Goal: Transaction & Acquisition: Purchase product/service

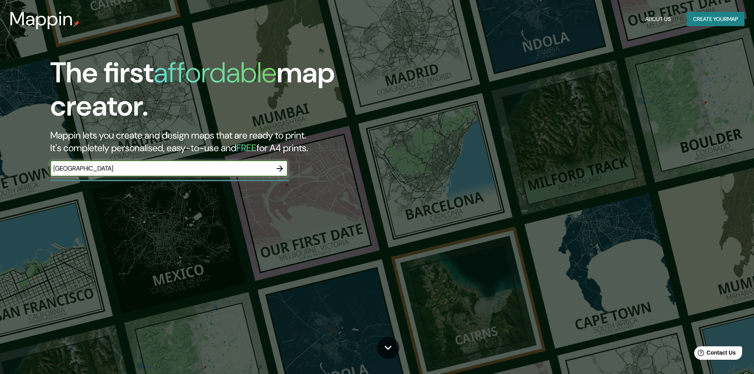
type input "[GEOGRAPHIC_DATA]"
click at [281, 168] on icon "button" at bounding box center [280, 169] width 10 height 10
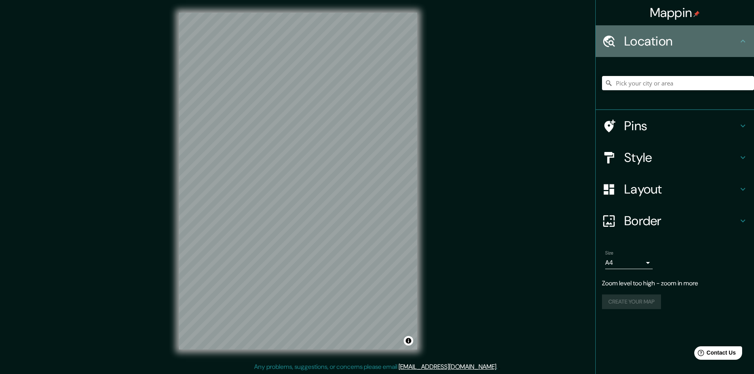
click at [661, 30] on div "Location" at bounding box center [675, 41] width 158 height 32
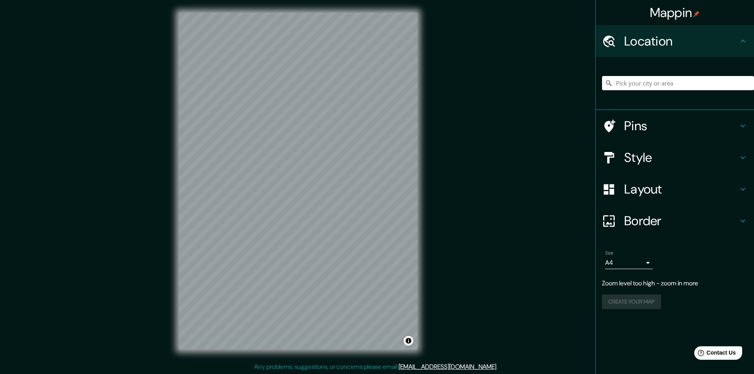
click at [648, 85] on input "Pick your city or area" at bounding box center [678, 83] width 152 height 14
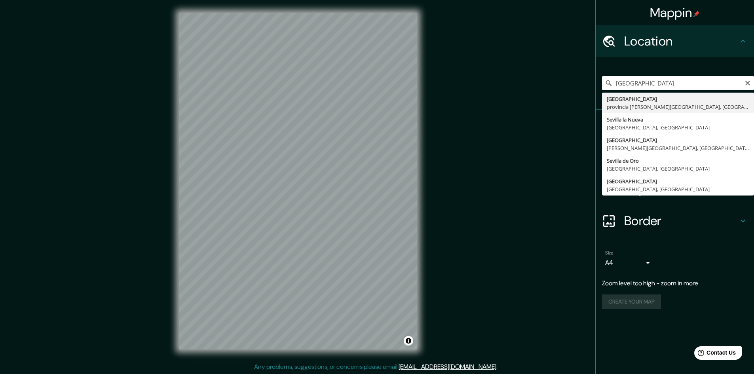
type input "[GEOGRAPHIC_DATA], [GEOGRAPHIC_DATA][PERSON_NAME], [GEOGRAPHIC_DATA]"
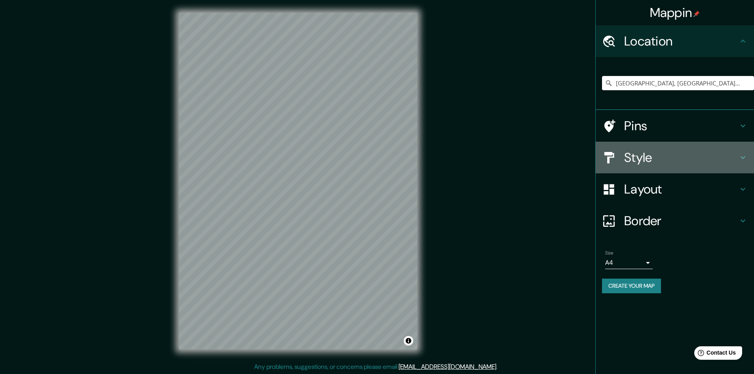
click at [626, 156] on h4 "Style" at bounding box center [681, 158] width 114 height 16
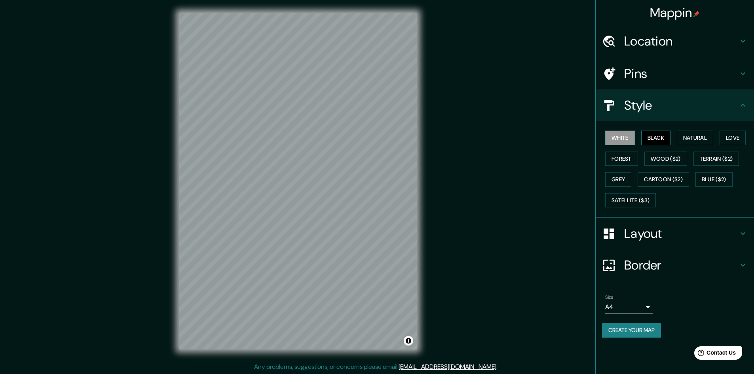
click at [651, 138] on button "Black" at bounding box center [656, 138] width 30 height 15
click at [668, 134] on button "Black" at bounding box center [656, 138] width 30 height 15
click at [625, 177] on button "Grey" at bounding box center [618, 179] width 26 height 15
click at [667, 176] on button "Cartoon ($2)" at bounding box center [663, 179] width 51 height 15
click at [716, 177] on button "Blue ($2)" at bounding box center [714, 179] width 37 height 15
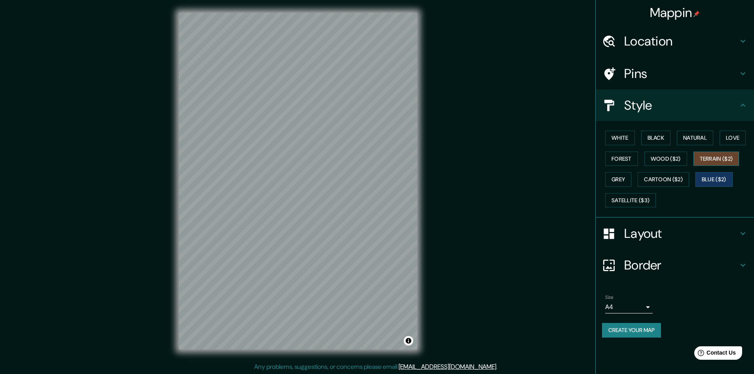
click at [714, 159] on button "Terrain ($2)" at bounding box center [717, 159] width 46 height 15
click at [728, 143] on button "Love" at bounding box center [733, 138] width 26 height 15
click at [700, 141] on button "Natural" at bounding box center [695, 138] width 36 height 15
click at [664, 142] on button "Black" at bounding box center [656, 138] width 30 height 15
click at [627, 141] on button "White" at bounding box center [620, 138] width 30 height 15
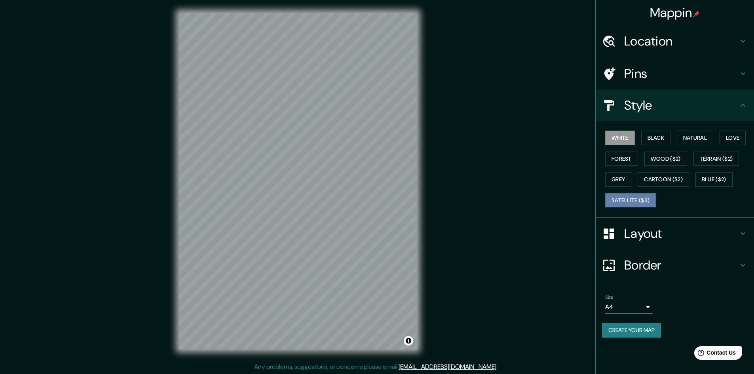
click at [619, 194] on button "Satellite ($3)" at bounding box center [630, 200] width 51 height 15
click at [725, 180] on button "Blue ($2)" at bounding box center [714, 179] width 37 height 15
click at [649, 234] on h4 "Layout" at bounding box center [681, 234] width 114 height 16
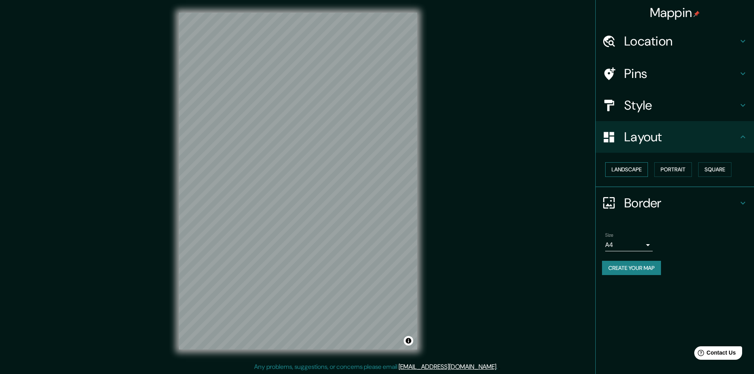
click at [636, 173] on button "Landscape" at bounding box center [626, 169] width 43 height 15
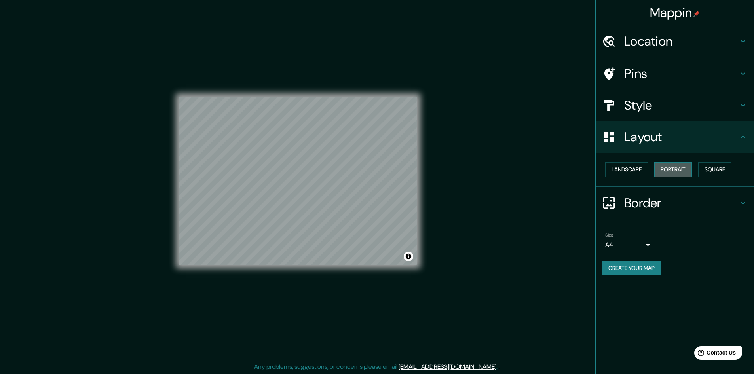
click at [671, 167] on button "Portrait" at bounding box center [674, 169] width 38 height 15
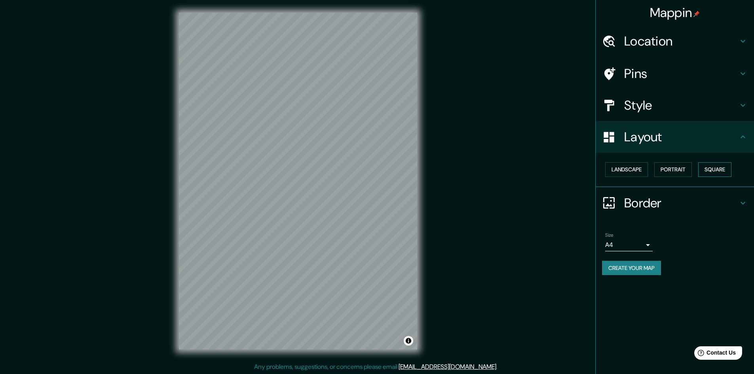
click at [715, 167] on button "Square" at bounding box center [714, 169] width 33 height 15
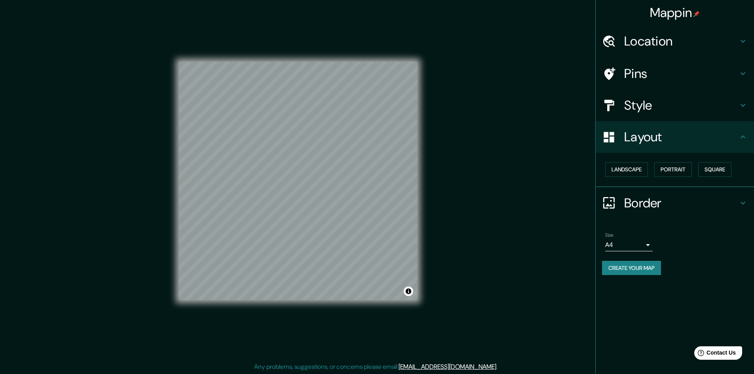
click at [635, 204] on h4 "Border" at bounding box center [681, 203] width 114 height 16
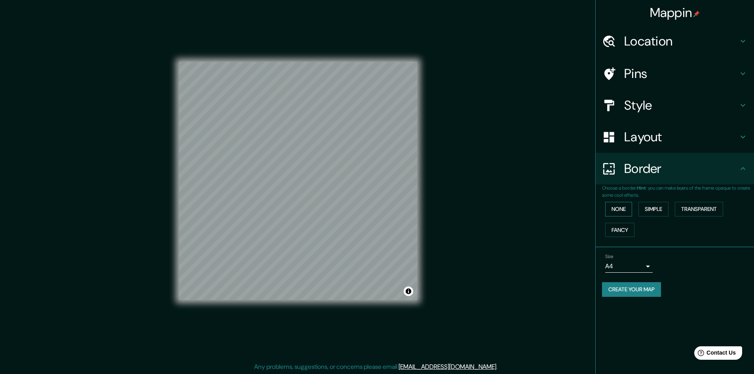
click at [625, 210] on button "None" at bounding box center [618, 209] width 27 height 15
click at [653, 209] on button "Simple" at bounding box center [654, 209] width 30 height 15
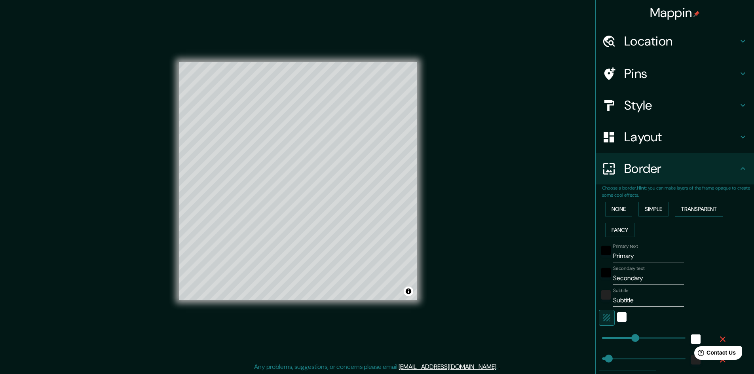
click at [688, 207] on button "Transparent" at bounding box center [699, 209] width 48 height 15
click at [634, 220] on div "None Simple Transparent Fancy" at bounding box center [678, 220] width 152 height 42
click at [624, 229] on button "Fancy" at bounding box center [619, 230] width 29 height 15
click at [617, 211] on button "None" at bounding box center [618, 209] width 27 height 15
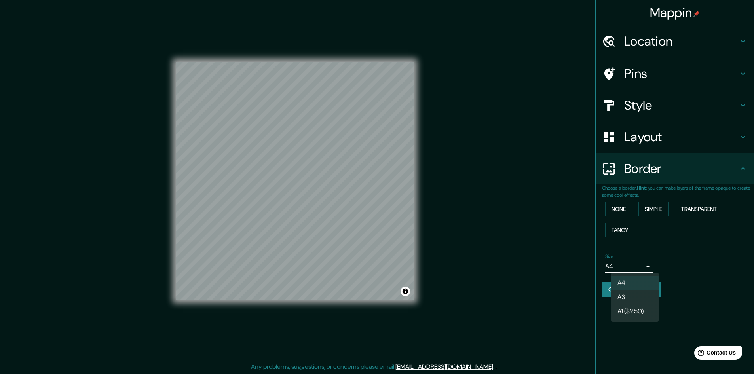
click at [647, 263] on body "Mappin Location [GEOGRAPHIC_DATA], [GEOGRAPHIC_DATA][PERSON_NAME], [GEOGRAPHIC_…" at bounding box center [377, 187] width 754 height 374
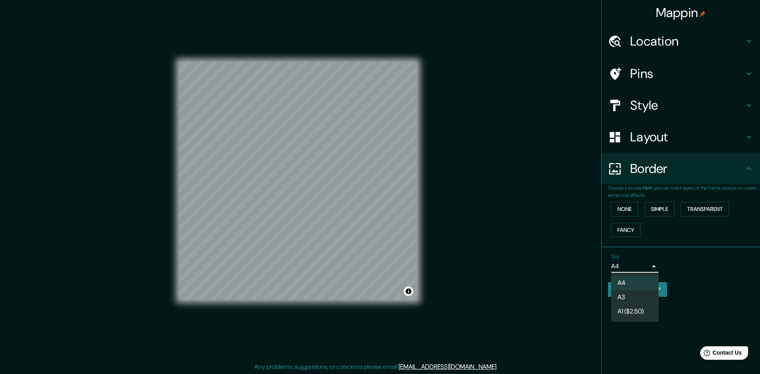
click at [634, 298] on li "A3" at bounding box center [635, 297] width 48 height 14
click at [636, 270] on body "Mappin Location [GEOGRAPHIC_DATA], [GEOGRAPHIC_DATA][PERSON_NAME], [GEOGRAPHIC_…" at bounding box center [380, 187] width 760 height 374
click at [635, 282] on li "A4" at bounding box center [635, 283] width 48 height 14
type input "single"
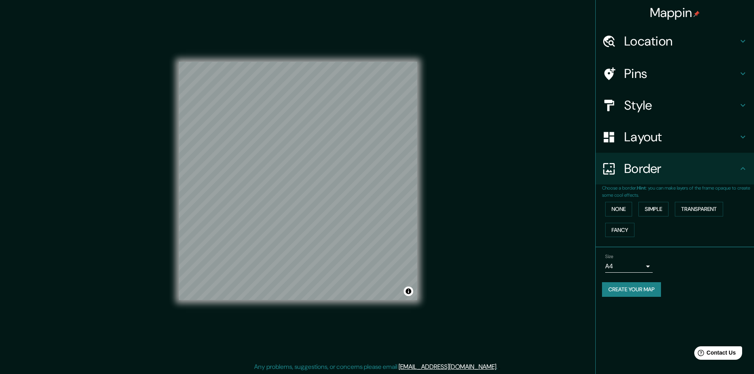
click at [667, 259] on div "Size A4 single" at bounding box center [675, 263] width 146 height 25
click at [657, 175] on h4 "Border" at bounding box center [681, 169] width 114 height 16
click at [661, 141] on h4 "Layout" at bounding box center [681, 137] width 114 height 16
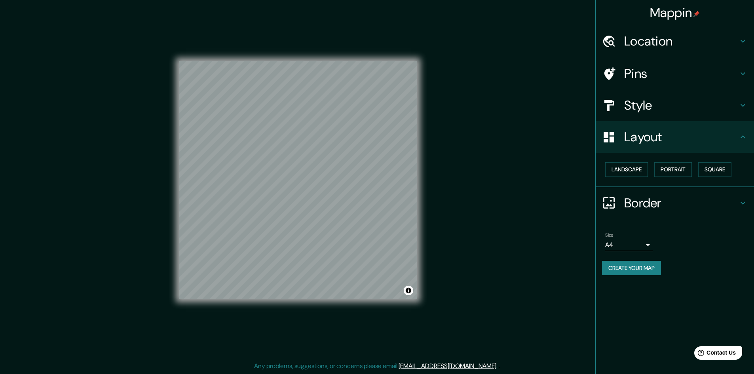
click at [665, 45] on h4 "Location" at bounding box center [681, 41] width 114 height 16
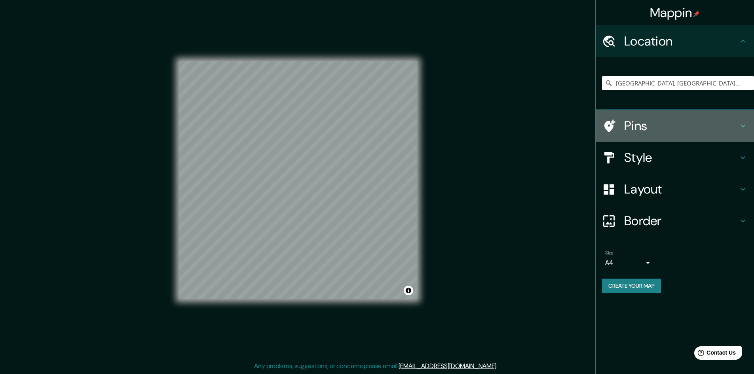
click at [653, 126] on h4 "Pins" at bounding box center [681, 126] width 114 height 16
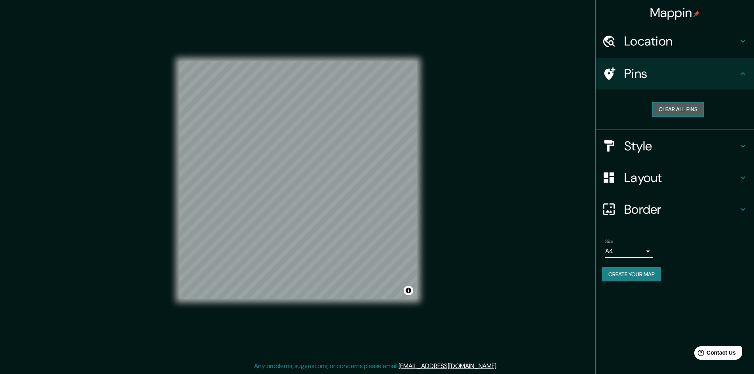
click at [672, 111] on button "Clear all pins" at bounding box center [678, 109] width 51 height 15
click at [680, 105] on button "Clear all pins" at bounding box center [678, 109] width 51 height 15
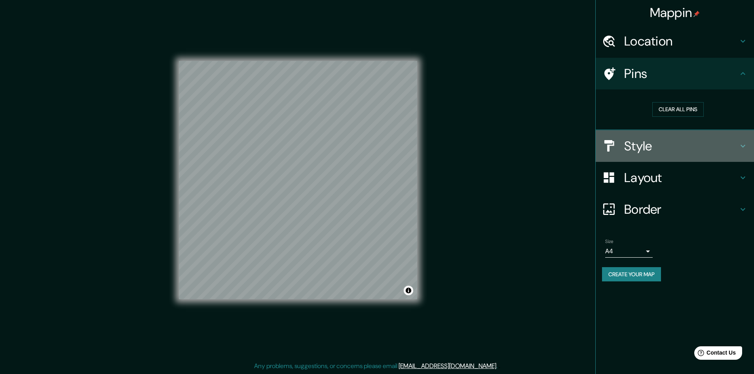
click at [667, 150] on h4 "Style" at bounding box center [681, 146] width 114 height 16
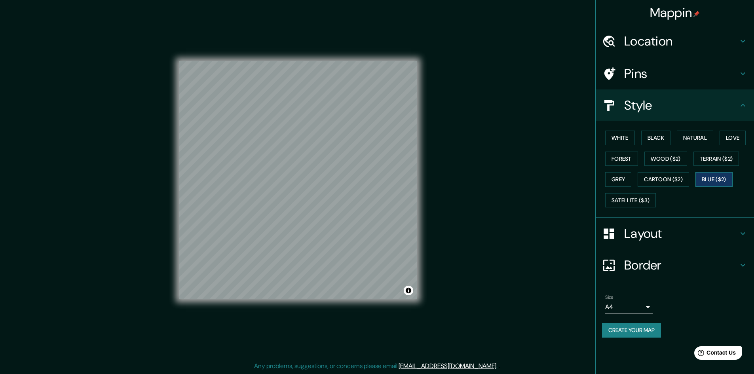
click at [721, 179] on button "Blue ($2)" at bounding box center [714, 179] width 37 height 15
click at [632, 327] on button "Create your map" at bounding box center [631, 330] width 59 height 15
